Goal: Find contact information: Find contact information

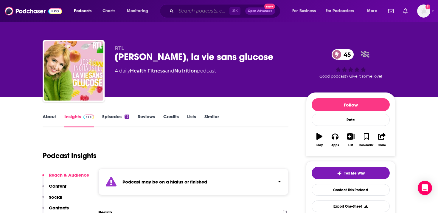
click at [216, 11] on input "Search podcasts, credits, & more..." at bounding box center [202, 11] width 53 height 10
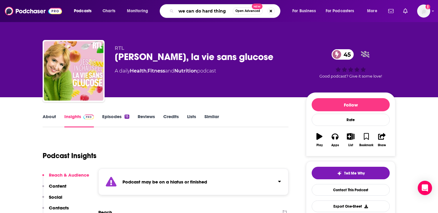
type input "we can do hard things"
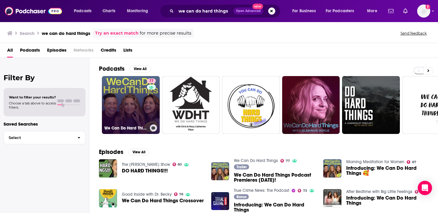
click at [136, 96] on link "77 We Can Do Hard Things" at bounding box center [131, 105] width 58 height 58
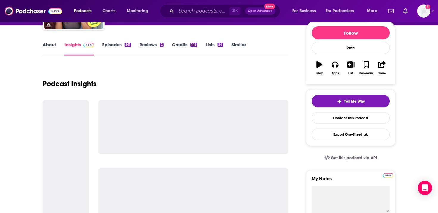
scroll to position [72, 0]
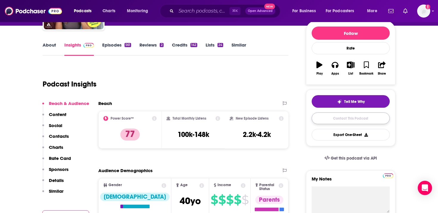
click at [348, 119] on link "Contact This Podcast" at bounding box center [351, 118] width 78 height 12
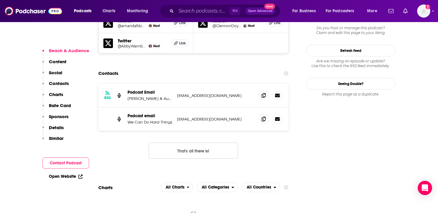
scroll to position [596, 0]
click at [265, 93] on icon at bounding box center [264, 95] width 4 height 5
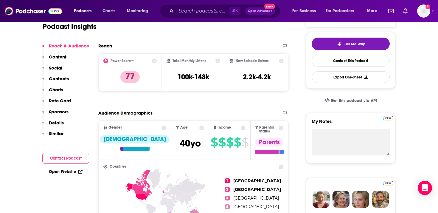
scroll to position [0, 0]
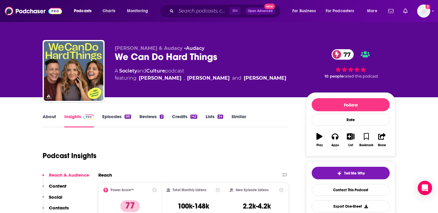
click at [46, 120] on link "About" at bounding box center [49, 121] width 13 height 14
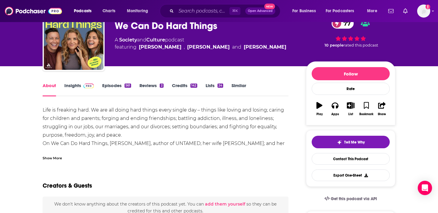
scroll to position [33, 0]
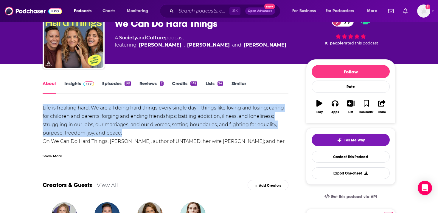
drag, startPoint x: 128, startPoint y: 132, endPoint x: 39, endPoint y: 109, distance: 91.5
copy div "Life is freaking hard. We are all doing hard things every single day – things l…"
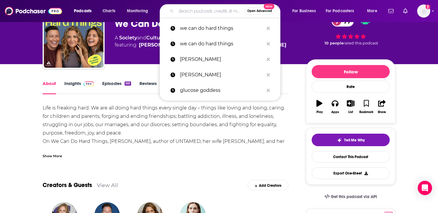
click at [191, 7] on input "Search podcasts, credits, & more..." at bounding box center [210, 11] width 69 height 10
paste input "Pursuing Health with [PERSON_NAME]"
type input "Pursuing Health with [PERSON_NAME]"
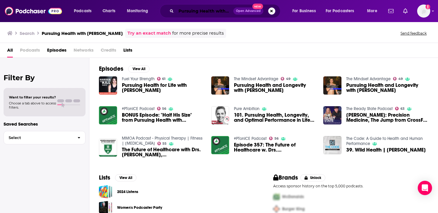
click at [213, 11] on input "Pursuing Health with [PERSON_NAME]" at bounding box center [204, 11] width 57 height 10
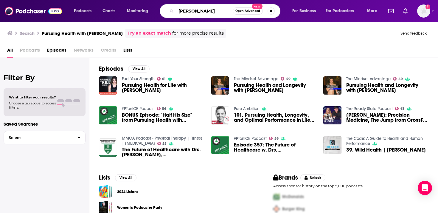
type input "[PERSON_NAME]"
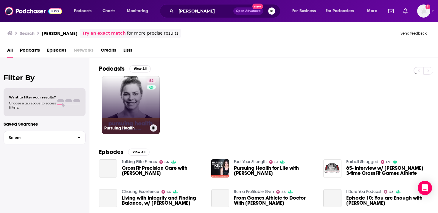
click at [147, 108] on div "52" at bounding box center [152, 101] width 10 height 46
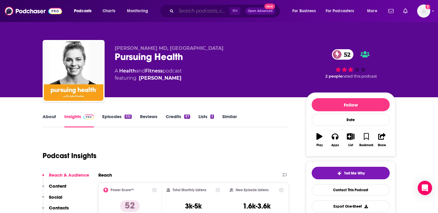
click at [202, 14] on input "Search podcasts, credits, & more..." at bounding box center [202, 11] width 53 height 10
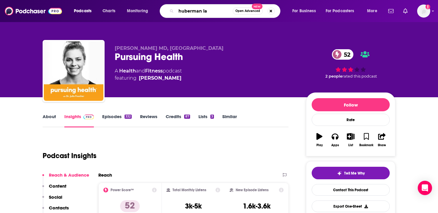
type input "huberman lab"
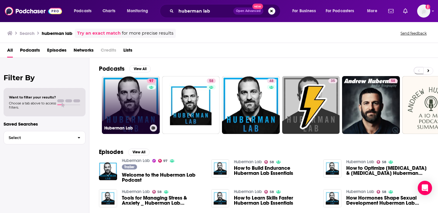
click at [133, 100] on link "97 Huberman Lab" at bounding box center [131, 105] width 58 height 58
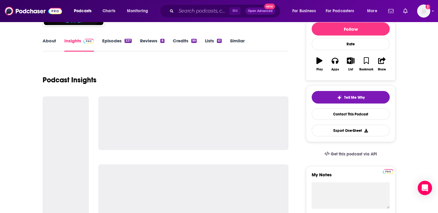
scroll to position [97, 0]
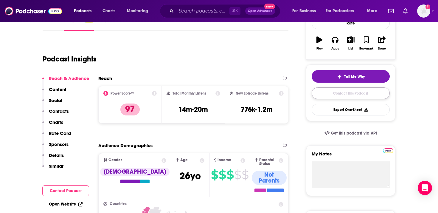
click at [351, 97] on link "Contact This Podcast" at bounding box center [351, 93] width 78 height 12
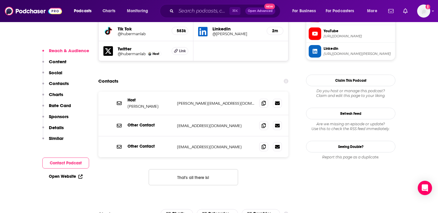
scroll to position [575, 0]
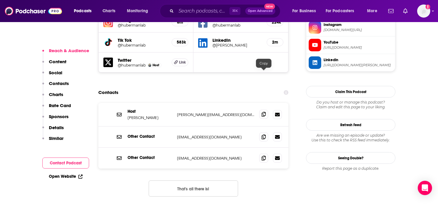
click at [266, 110] on span at bounding box center [263, 114] width 9 height 9
click at [265, 134] on icon at bounding box center [264, 136] width 4 height 5
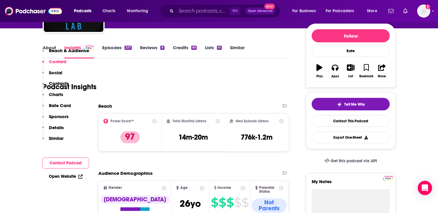
scroll to position [0, 0]
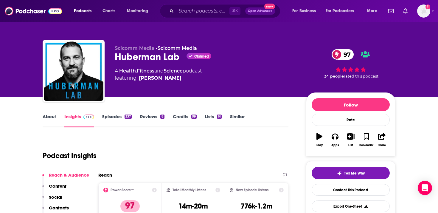
click at [50, 114] on link "About" at bounding box center [49, 121] width 13 height 14
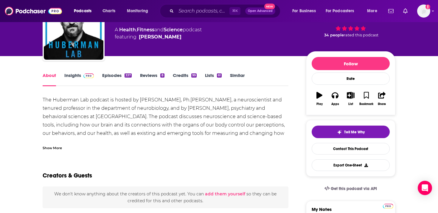
scroll to position [44, 0]
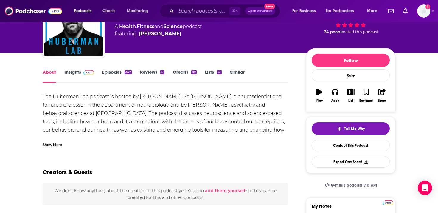
click at [56, 146] on div "Show More" at bounding box center [52, 144] width 19 height 6
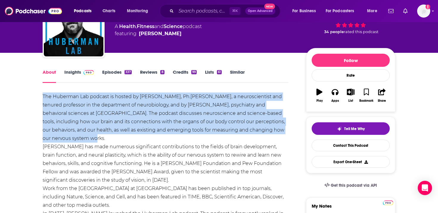
drag, startPoint x: 89, startPoint y: 137, endPoint x: 39, endPoint y: 95, distance: 65.1
copy div "The Huberman Lab podcast is hosted by [PERSON_NAME], Ph.[PERSON_NAME], a neuros…"
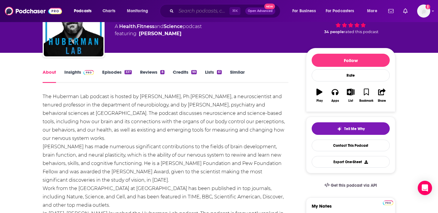
click at [206, 12] on input "Search podcasts, credits, & more..." at bounding box center [202, 11] width 53 height 10
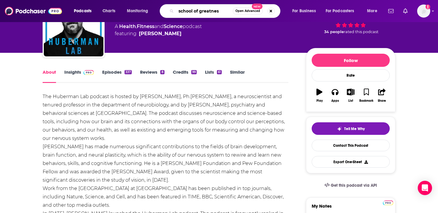
type input "school of greatness"
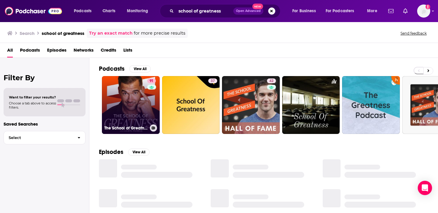
click at [121, 106] on link "91 The School of Greatness" at bounding box center [131, 105] width 58 height 58
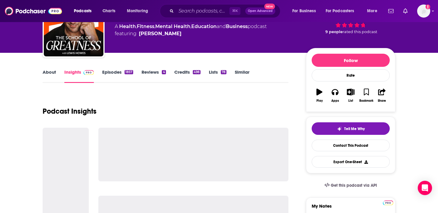
scroll to position [53, 0]
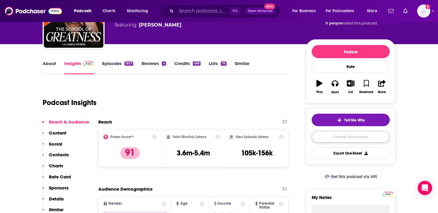
click at [348, 136] on link "Contact This Podcast" at bounding box center [351, 137] width 78 height 12
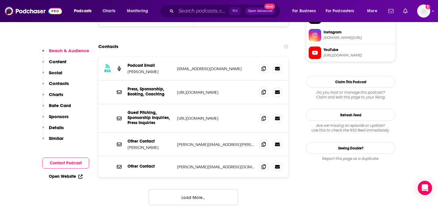
scroll to position [586, 0]
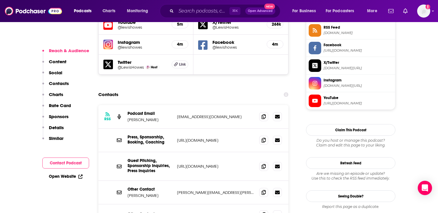
scroll to position [559, 0]
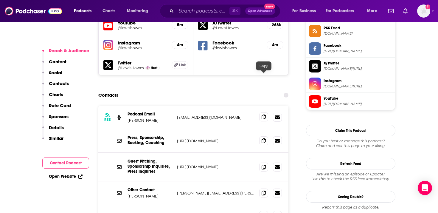
click at [264, 114] on icon at bounding box center [264, 116] width 4 height 5
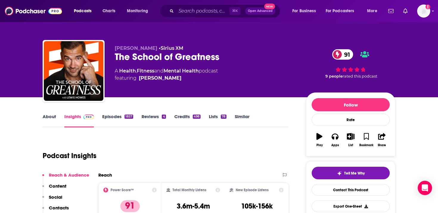
click at [53, 116] on link "About" at bounding box center [49, 121] width 13 height 14
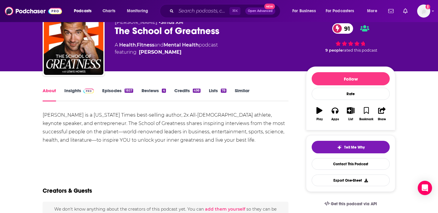
scroll to position [36, 0]
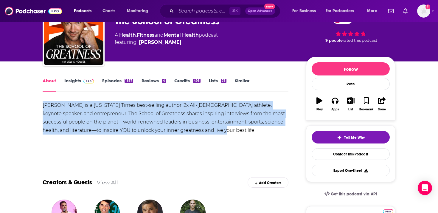
drag, startPoint x: 220, startPoint y: 133, endPoint x: 17, endPoint y: 100, distance: 205.6
copy div "[PERSON_NAME] is a [US_STATE] Times best-selling author, 2x All-[DEMOGRAPHIC_DA…"
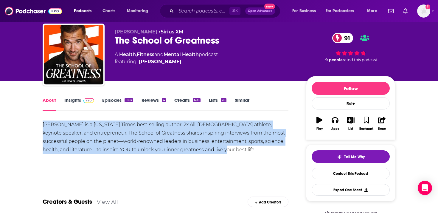
scroll to position [12, 0]
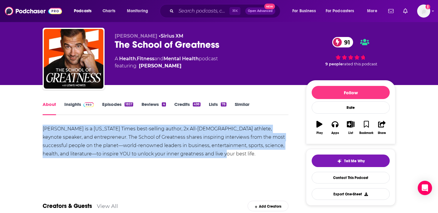
click at [86, 106] on img at bounding box center [88, 104] width 10 height 5
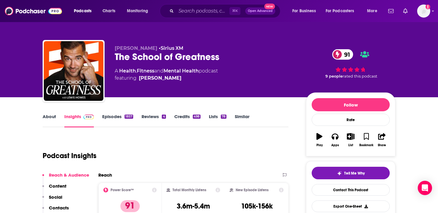
scroll to position [29, 0]
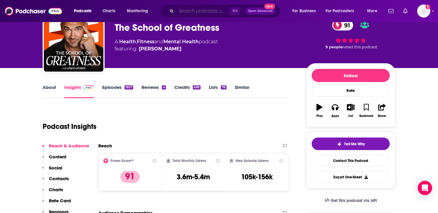
click at [212, 12] on input "Search podcasts, credits, & more..." at bounding box center [202, 11] width 53 height 10
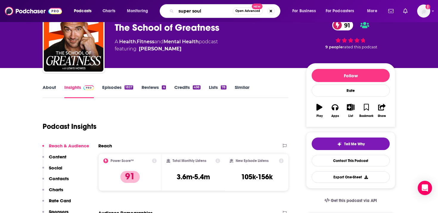
type input "super soul"
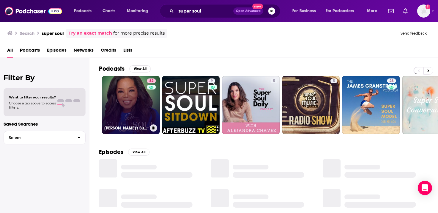
click at [136, 110] on link "82 [PERSON_NAME]'s Super Soul" at bounding box center [131, 105] width 58 height 58
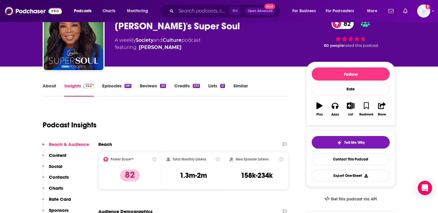
scroll to position [24, 0]
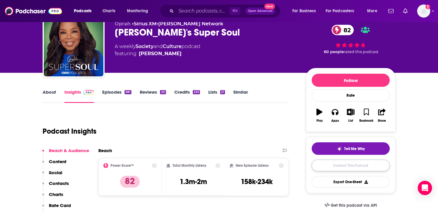
click at [360, 167] on link "Contact This Podcast" at bounding box center [351, 165] width 78 height 12
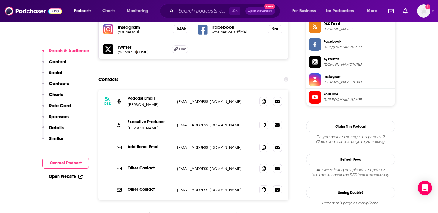
scroll to position [549, 0]
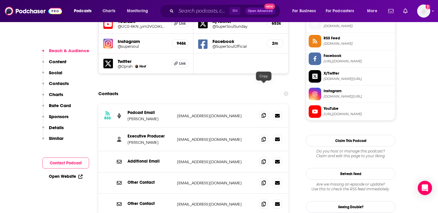
click at [262, 113] on icon at bounding box center [264, 115] width 4 height 5
click at [262, 136] on icon at bounding box center [264, 138] width 4 height 5
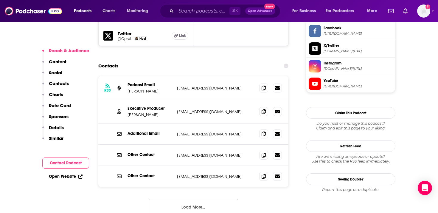
scroll to position [578, 0]
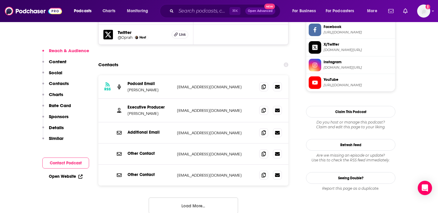
click at [214, 197] on button "Load More..." at bounding box center [193, 205] width 89 height 16
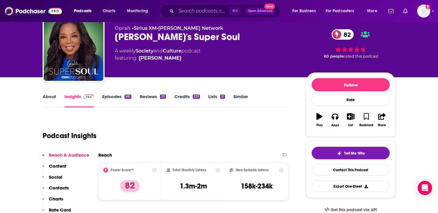
scroll to position [20, 0]
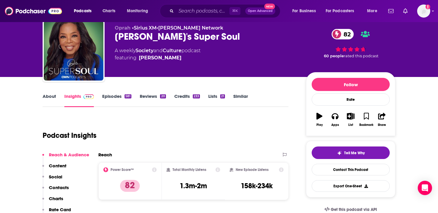
click at [49, 98] on link "About" at bounding box center [49, 100] width 13 height 14
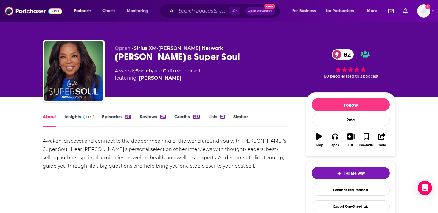
scroll to position [24, 0]
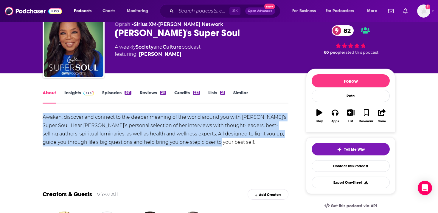
drag, startPoint x: 204, startPoint y: 144, endPoint x: 40, endPoint y: 114, distance: 166.4
copy div "Awaken, discover and connect to the deeper meaning of the world around you with…"
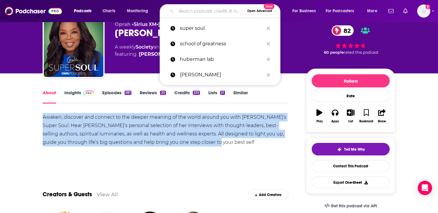
click at [207, 10] on input "Search podcasts, credits, & more..." at bounding box center [210, 11] width 69 height 10
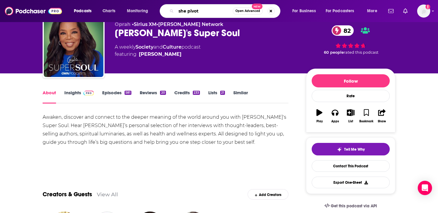
type input "she pivots"
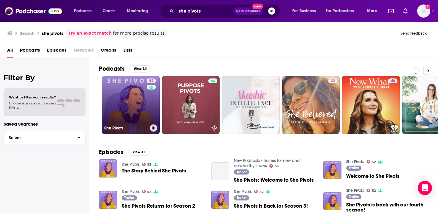
click at [140, 107] on link "52 She Pivots" at bounding box center [131, 105] width 58 height 58
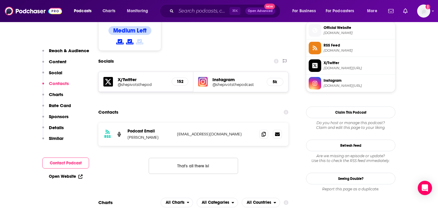
scroll to position [485, 0]
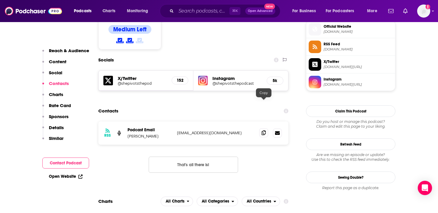
click at [262, 130] on icon at bounding box center [264, 132] width 4 height 5
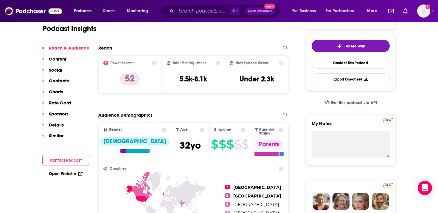
scroll to position [0, 0]
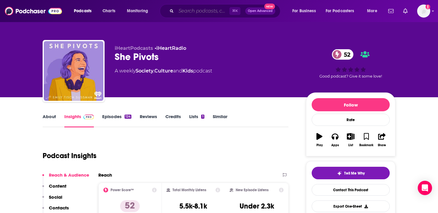
click at [199, 12] on input "Search podcasts, credits, & more..." at bounding box center [202, 11] width 53 height 10
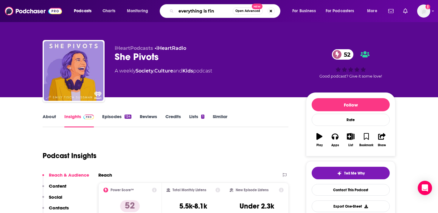
type input "everything is fine"
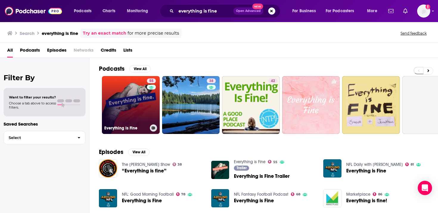
click at [132, 111] on link "55 Everything is Fine" at bounding box center [131, 105] width 58 height 58
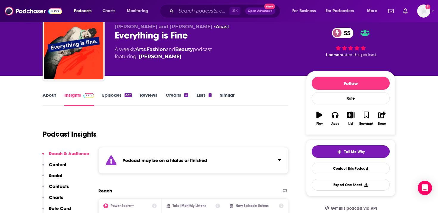
scroll to position [19, 0]
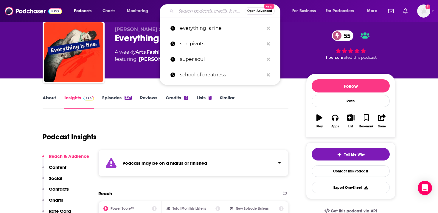
click at [206, 10] on input "Search podcasts, credits, & more..." at bounding box center [210, 11] width 69 height 10
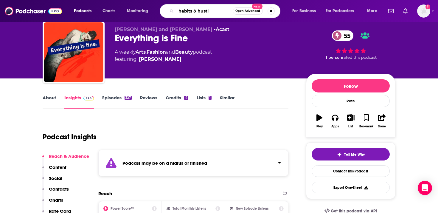
type input "habits & hustle"
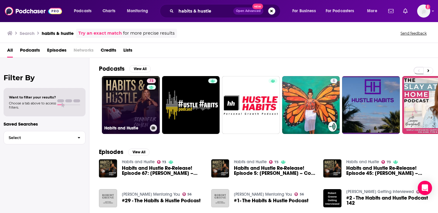
click at [138, 109] on link "73 Habits and Hustle" at bounding box center [131, 105] width 58 height 58
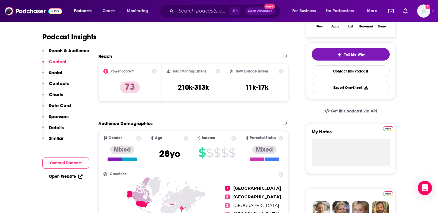
scroll to position [83, 0]
